Goal: Information Seeking & Learning: Understand process/instructions

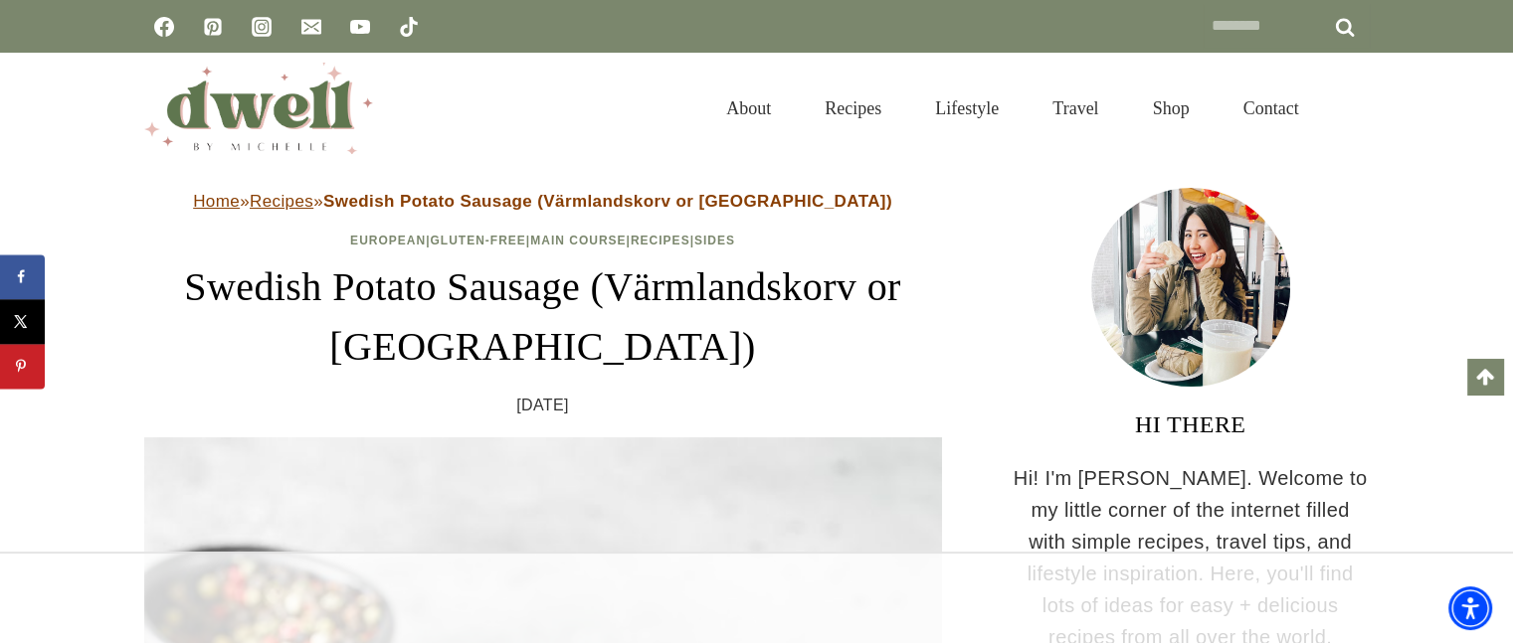
scroll to position [736, 0]
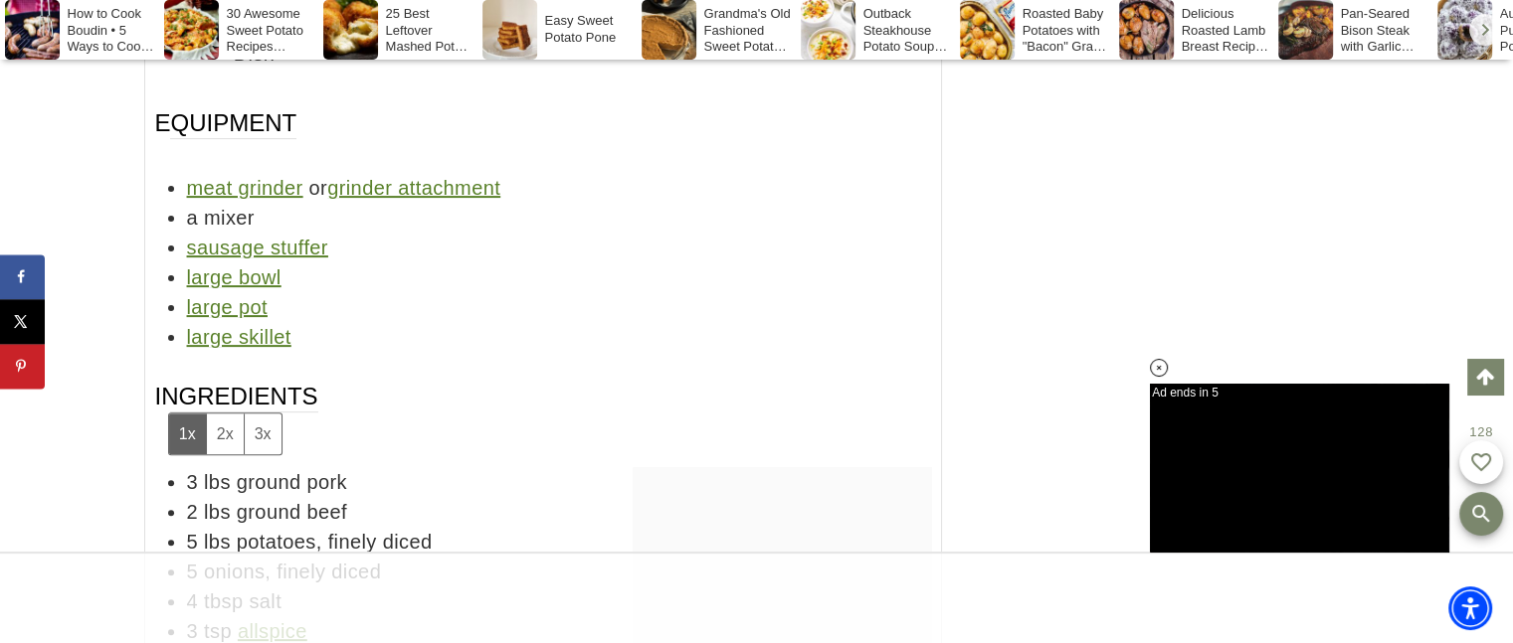
scroll to position [16044, 0]
